Goal: Task Accomplishment & Management: Use online tool/utility

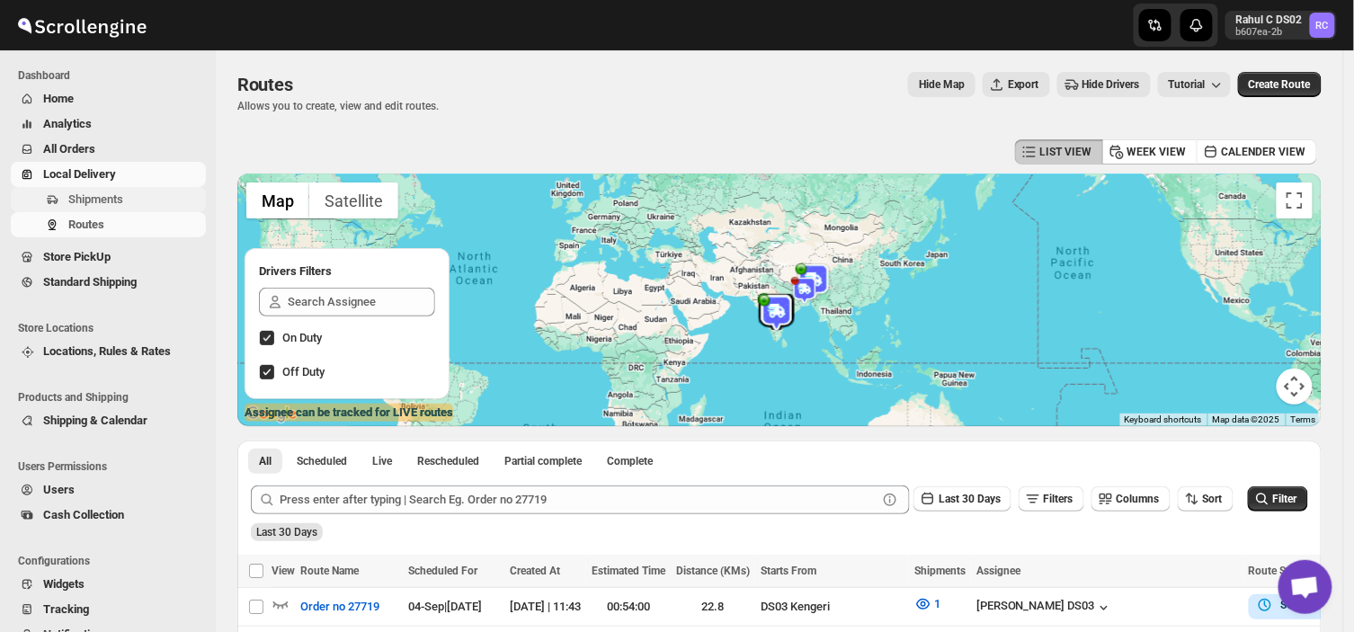
click at [102, 199] on span "Shipments" at bounding box center [95, 198] width 55 height 13
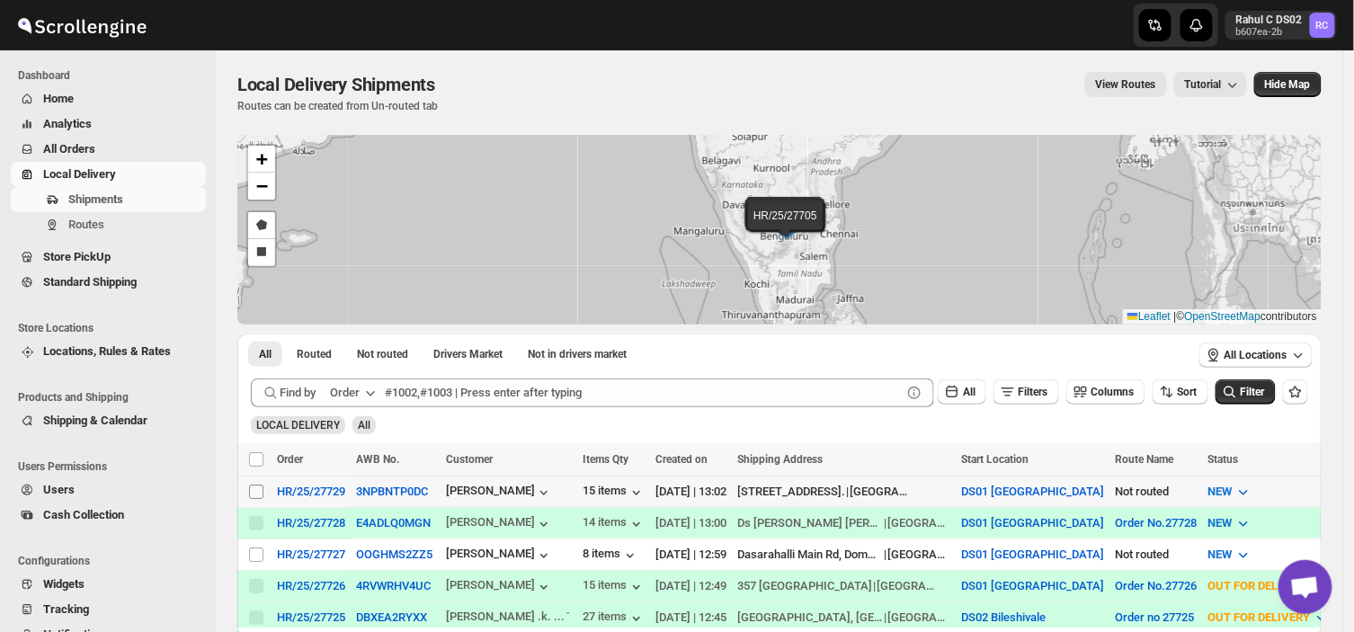
click at [254, 486] on input "Select shipment" at bounding box center [256, 492] width 14 height 14
checkbox input "true"
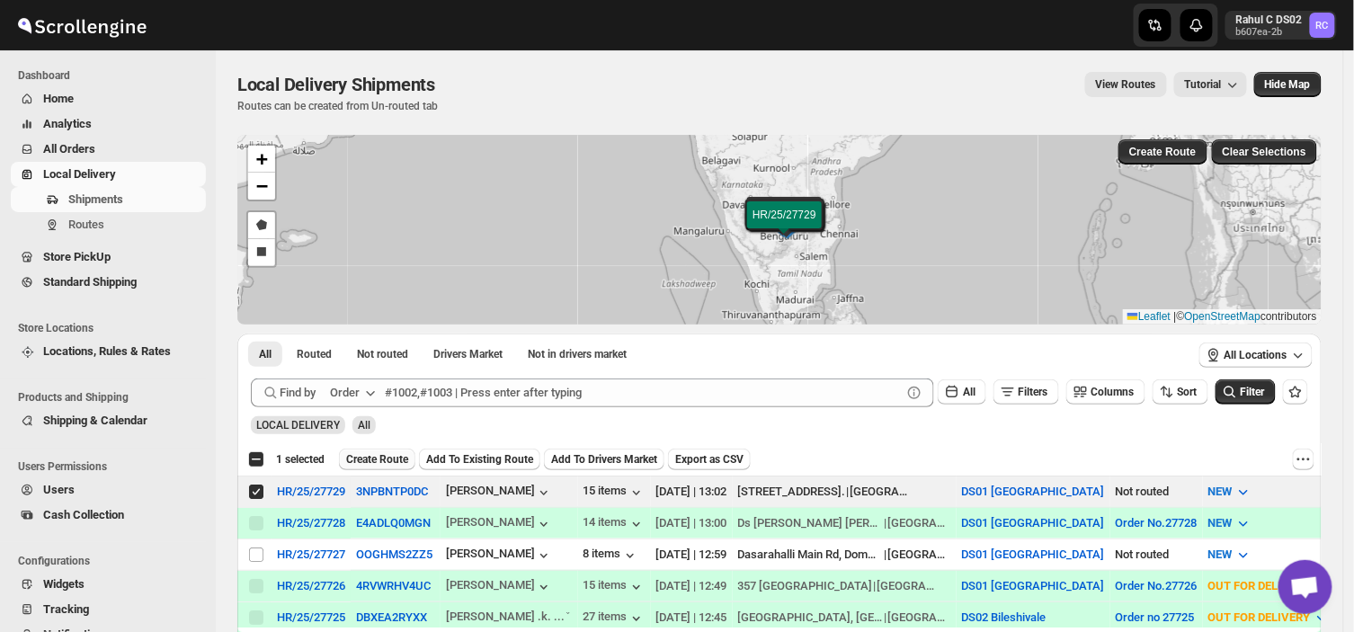
click at [381, 457] on span "Create Route" at bounding box center [377, 459] width 62 height 14
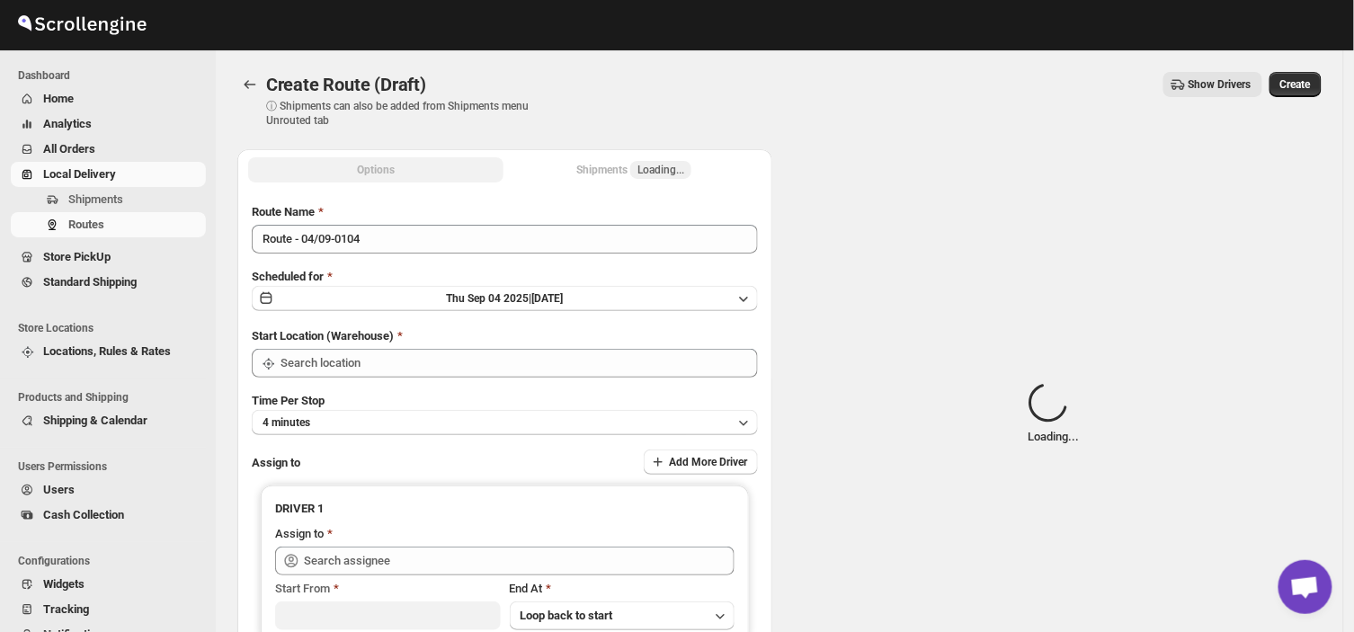
type input "DS01 [GEOGRAPHIC_DATA]"
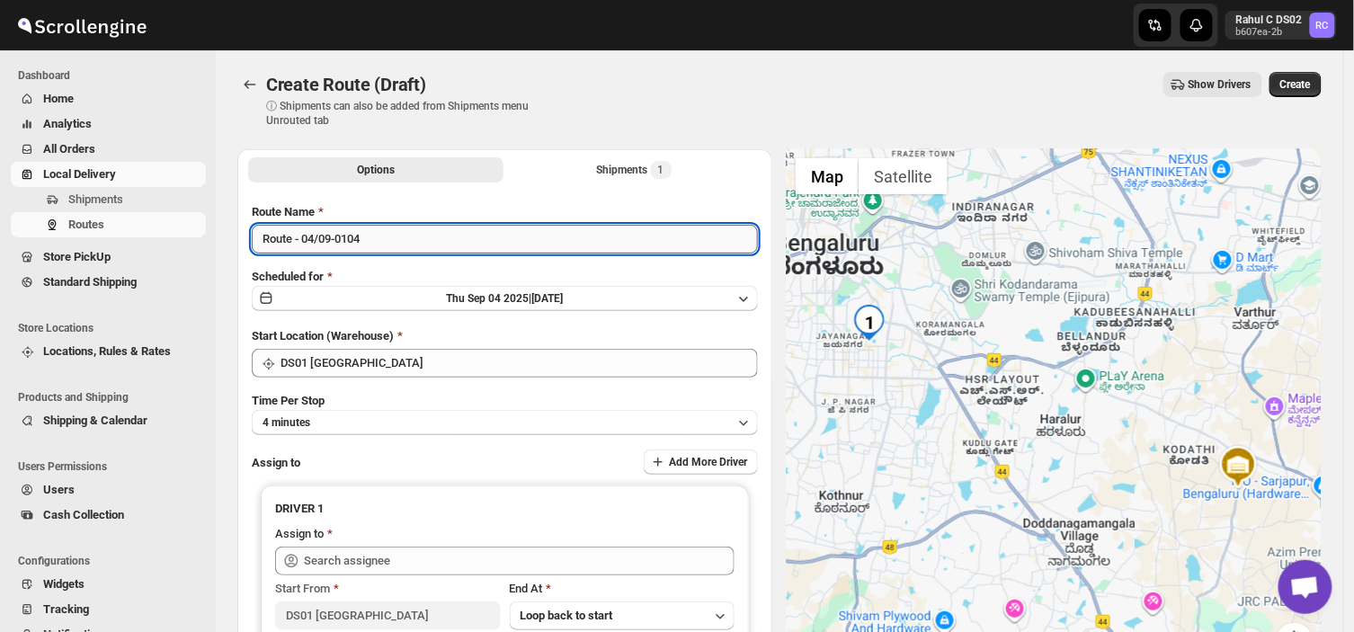
click at [372, 231] on input "Route - 04/09-0104" at bounding box center [505, 239] width 506 height 29
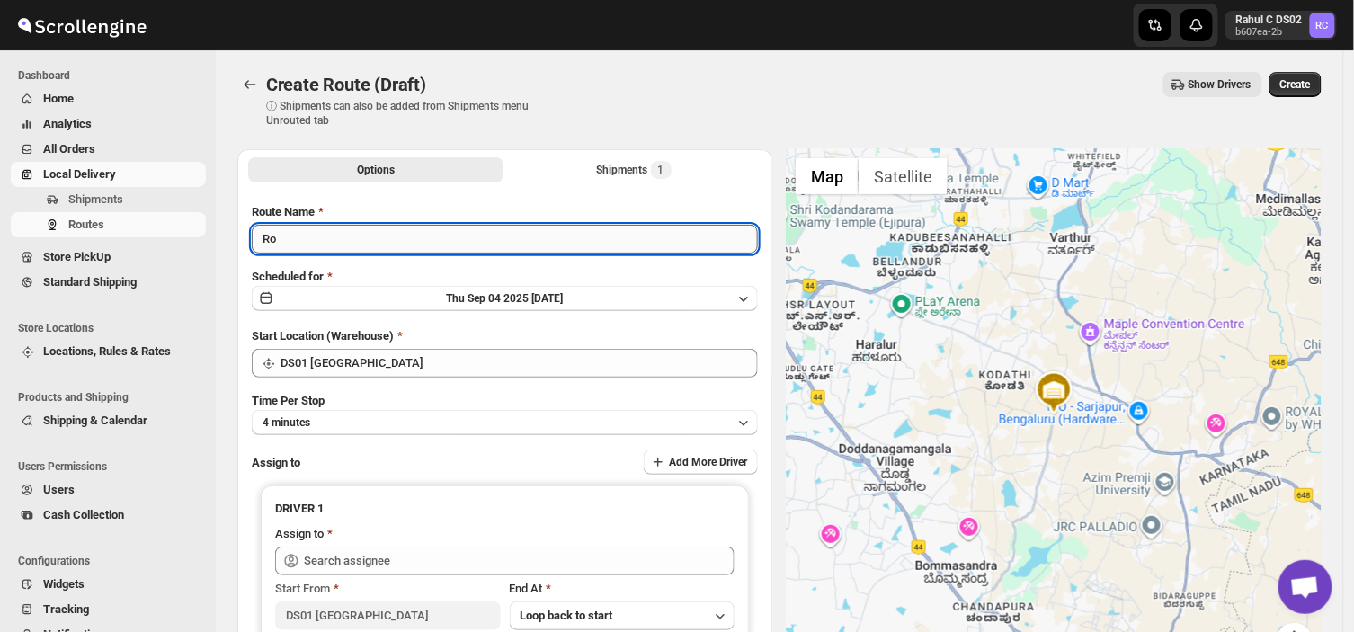
type input "R"
type input "Order no 27729"
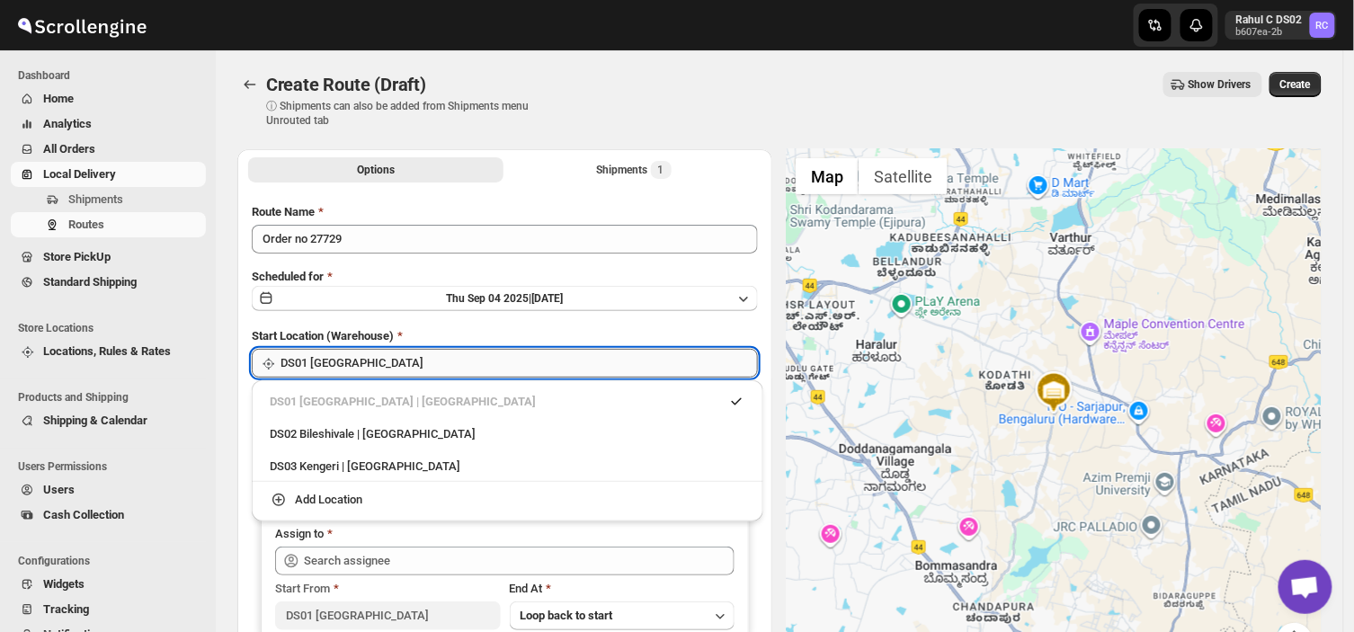
click at [398, 367] on input "DS01 [GEOGRAPHIC_DATA]" at bounding box center [518, 363] width 477 height 29
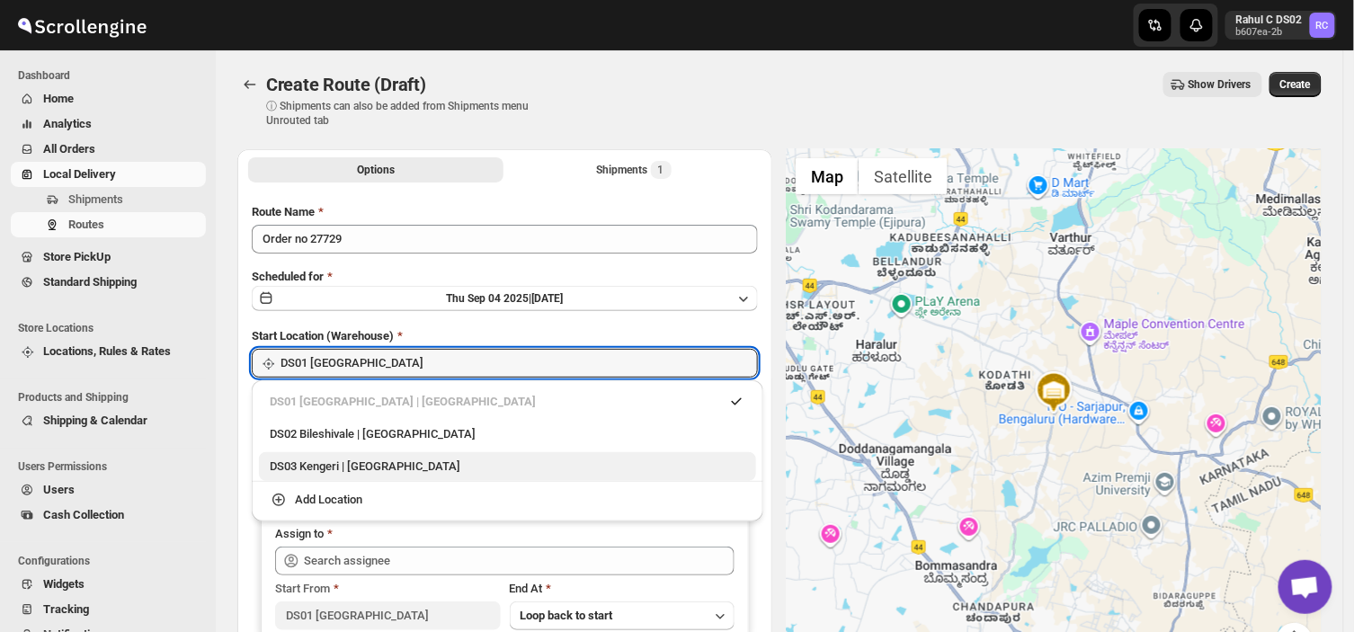
click at [306, 471] on div "DS03 Kengeri | [GEOGRAPHIC_DATA]" at bounding box center [508, 467] width 476 height 18
type input "DS03 Kengeri"
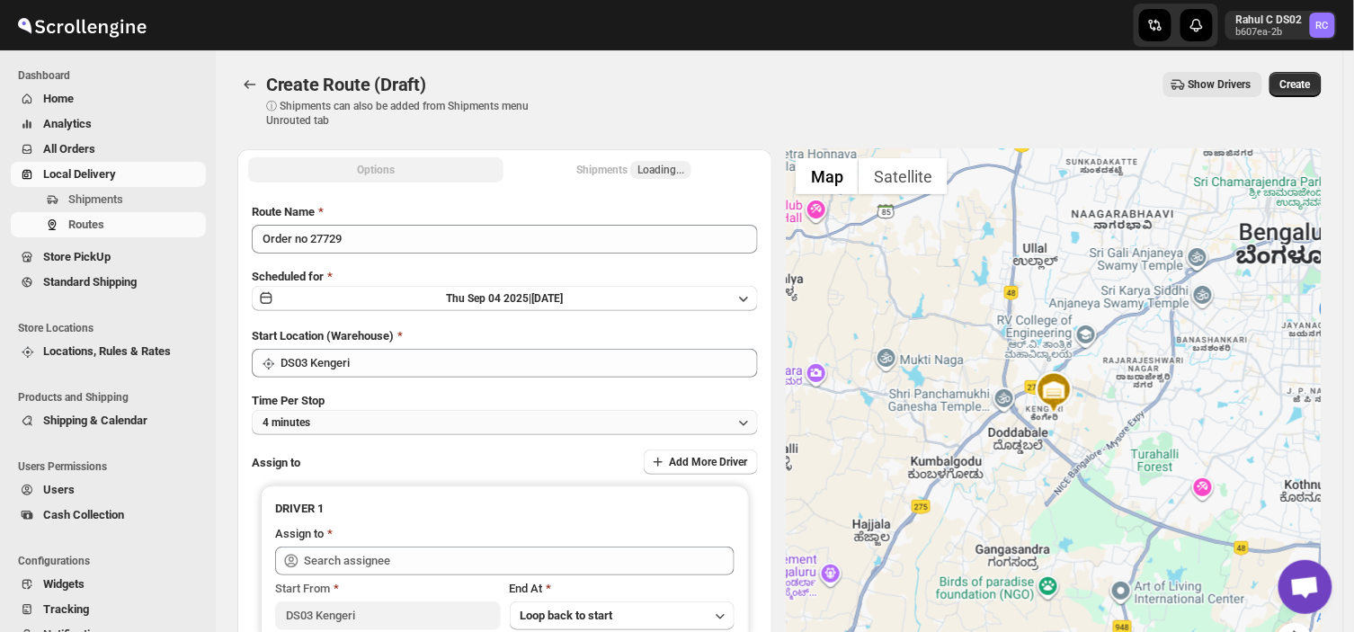
click at [331, 419] on button "4 minutes" at bounding box center [505, 422] width 506 height 25
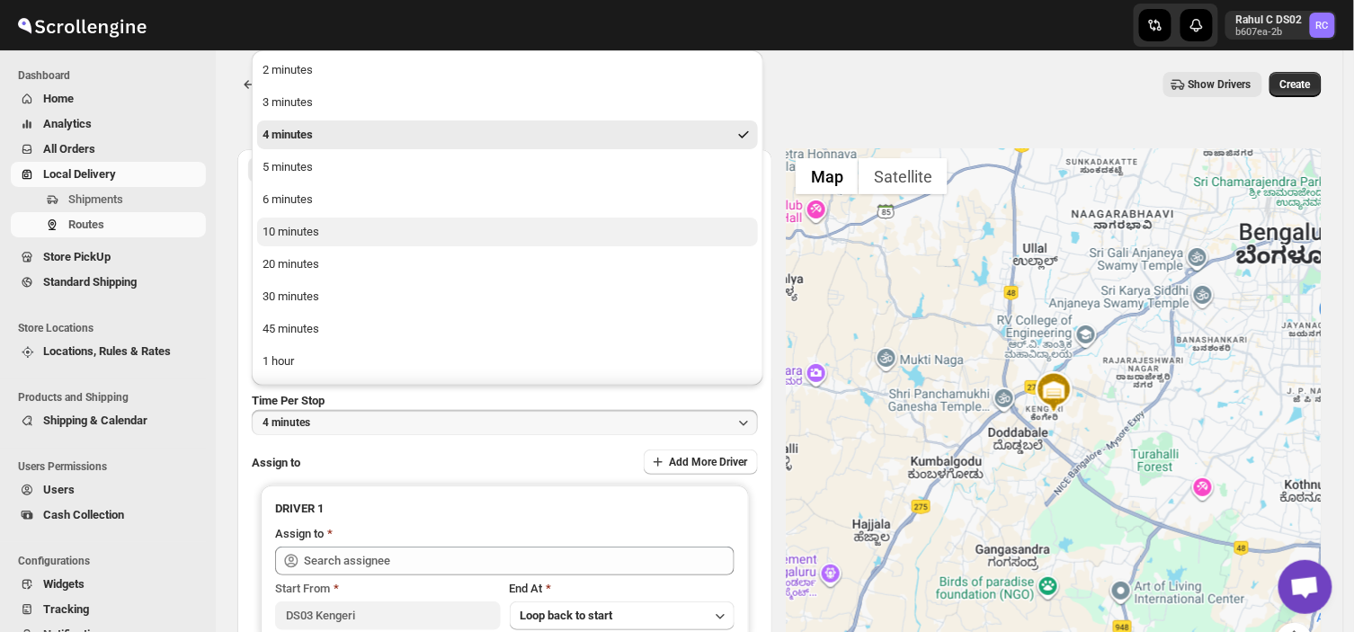
click at [309, 223] on div "10 minutes" at bounding box center [291, 232] width 57 height 18
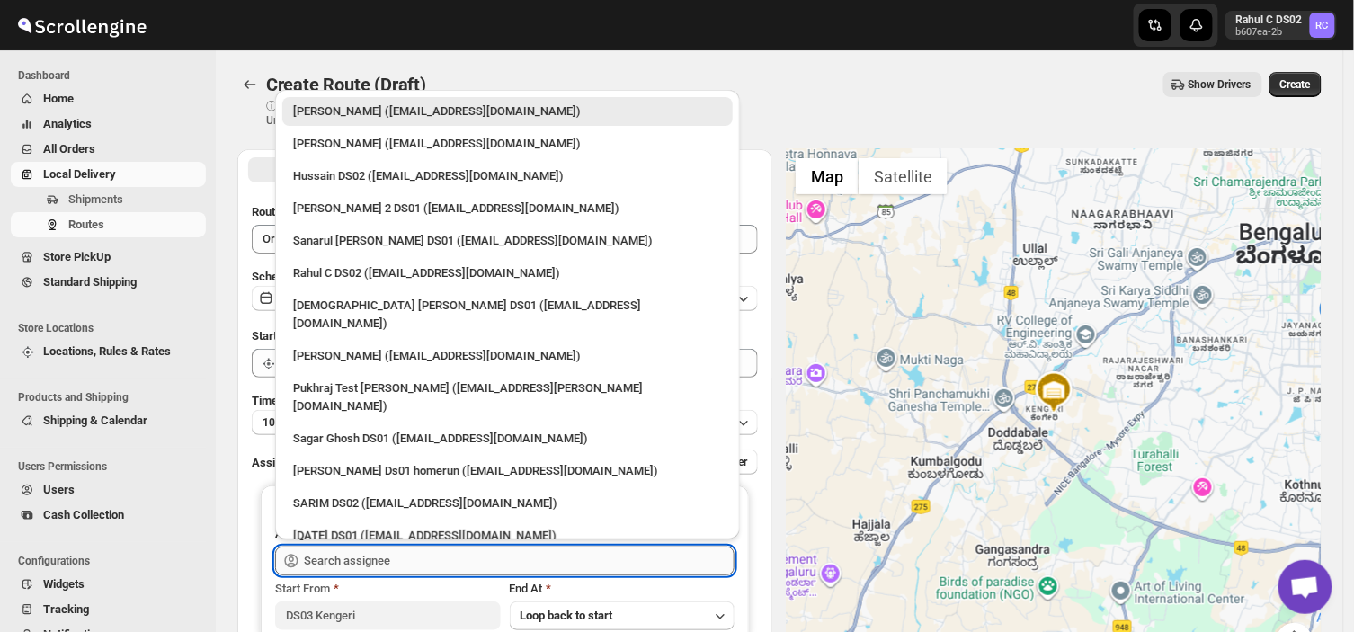
click at [396, 559] on input "text" at bounding box center [519, 561] width 431 height 29
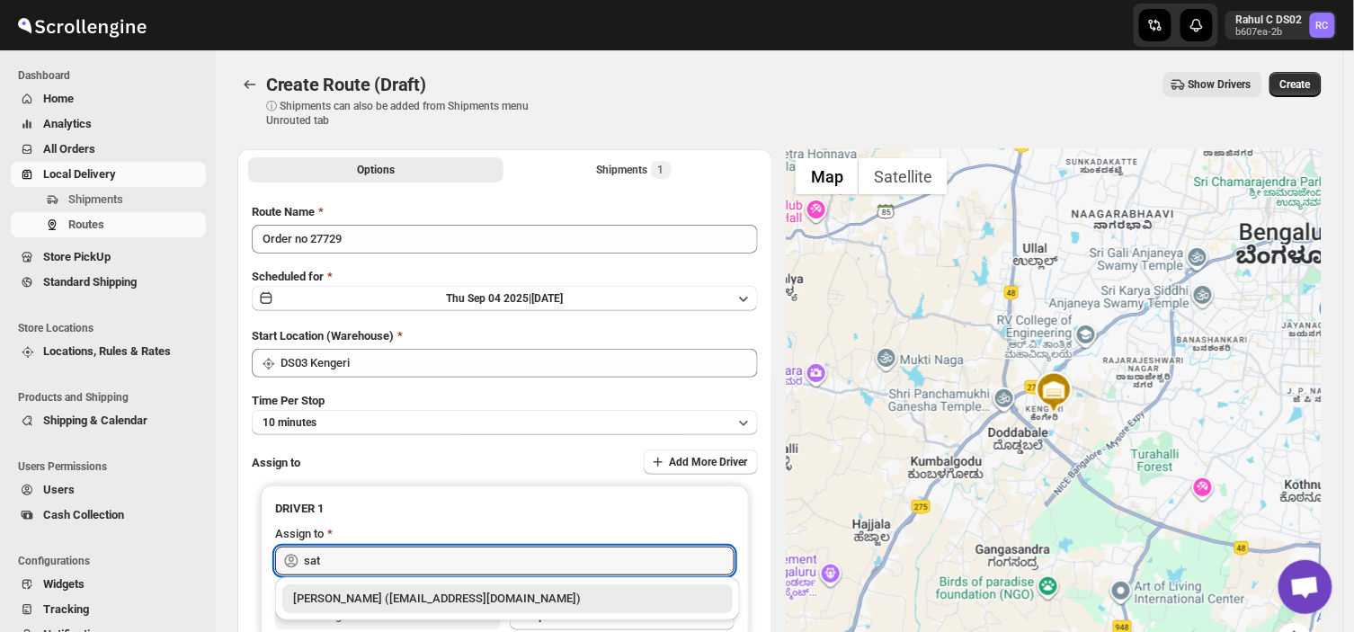
click at [464, 596] on div "[PERSON_NAME] ([EMAIL_ADDRESS][DOMAIN_NAME])" at bounding box center [507, 599] width 429 height 18
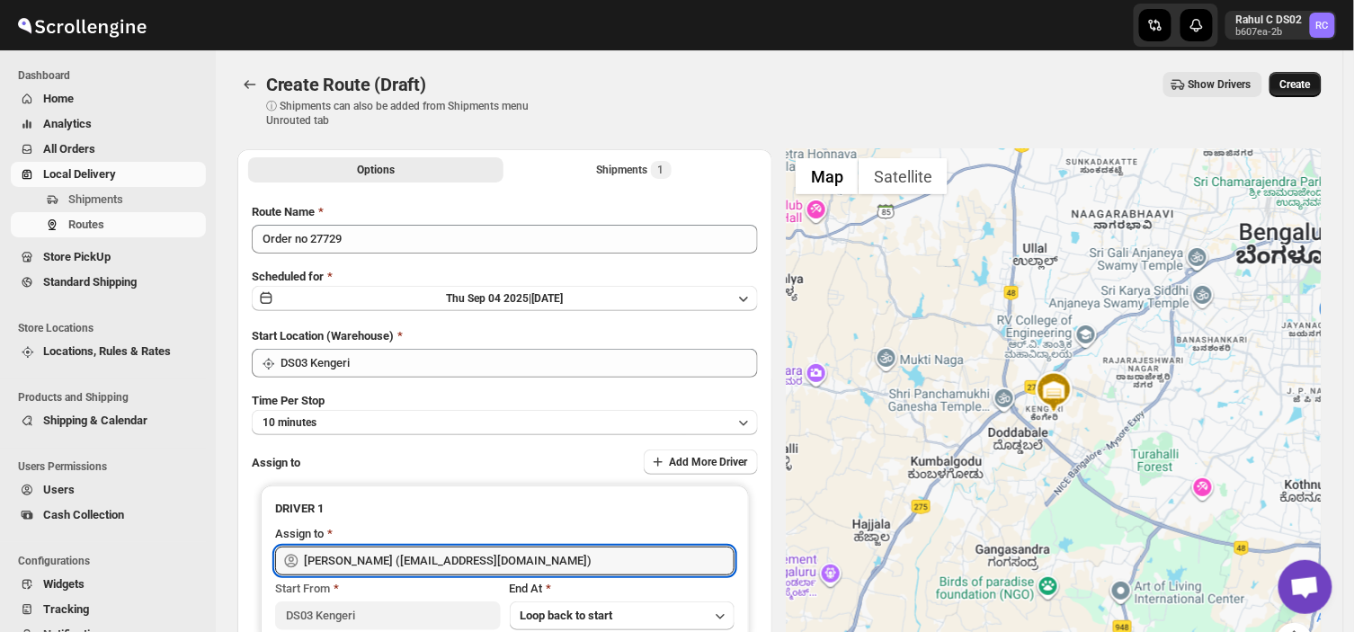
type input "[PERSON_NAME] ([EMAIL_ADDRESS][DOMAIN_NAME])"
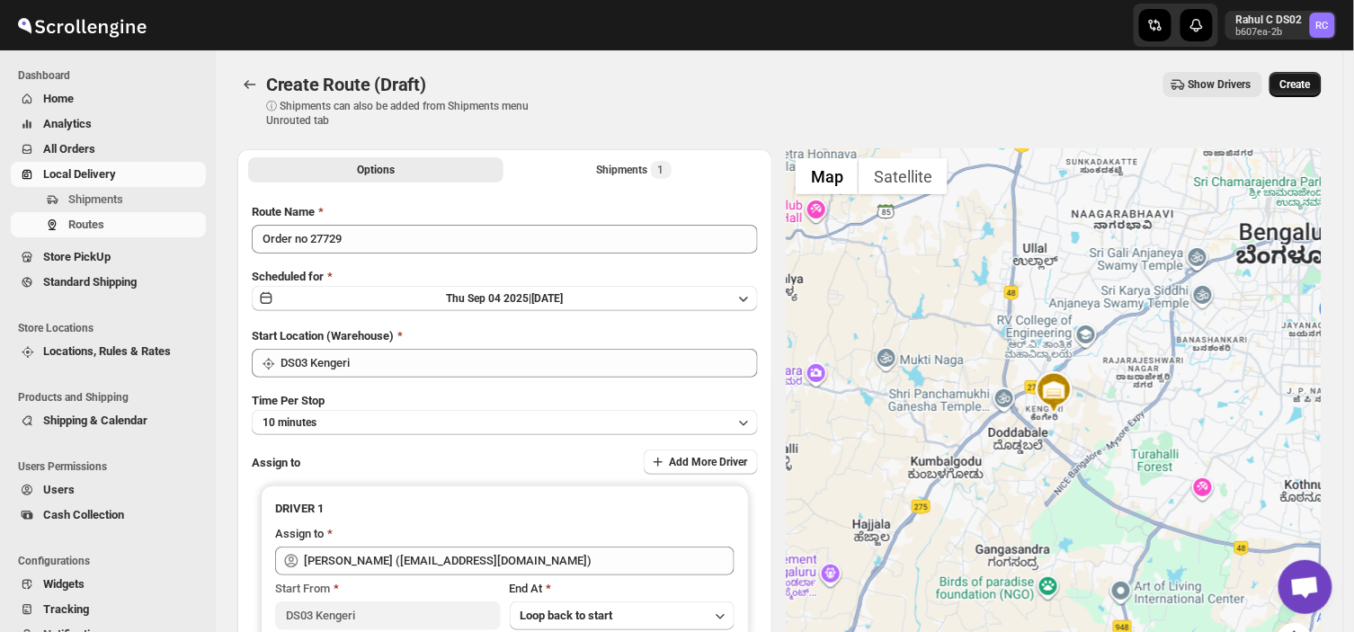
click at [1311, 77] on span "Create" at bounding box center [1295, 84] width 31 height 14
